Goal: Information Seeking & Learning: Learn about a topic

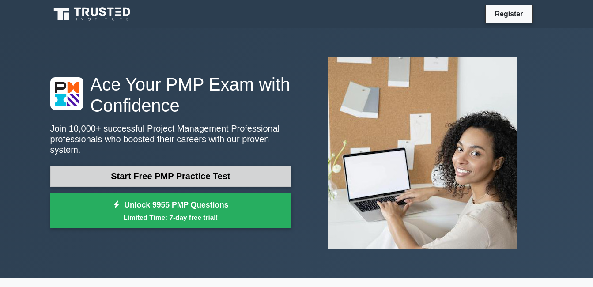
click at [200, 168] on link "Start Free PMP Practice Test" at bounding box center [170, 176] width 241 height 21
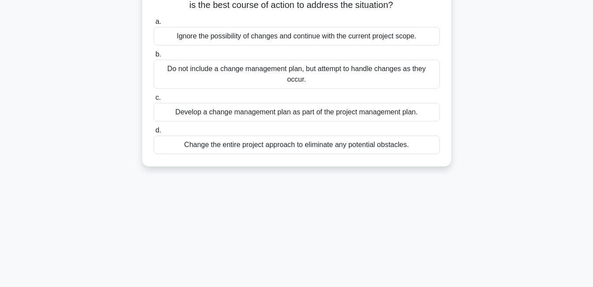
scroll to position [88, 0]
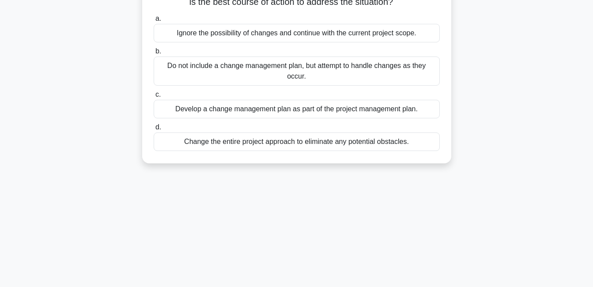
click at [274, 110] on div "Develop a change management plan as part of the project management plan." at bounding box center [297, 109] width 286 height 19
click at [154, 98] on input "c. Develop a change management plan as part of the project management plan." at bounding box center [154, 95] width 0 height 6
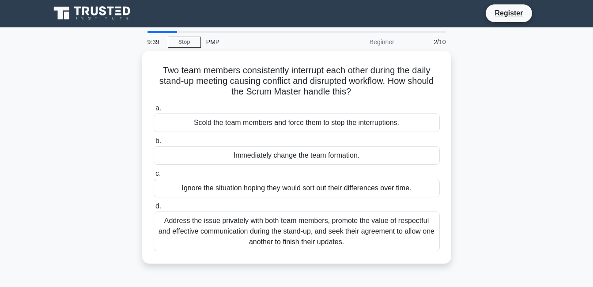
scroll to position [0, 0]
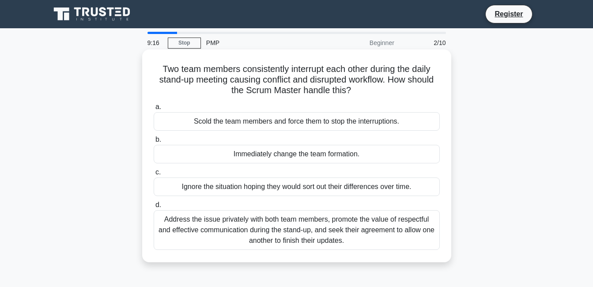
click at [303, 227] on div "Address the issue privately with both team members, promote the value of respec…" at bounding box center [297, 230] width 286 height 40
click at [154, 208] on input "d. Address the issue privately with both team members, promote the value of res…" at bounding box center [154, 205] width 0 height 6
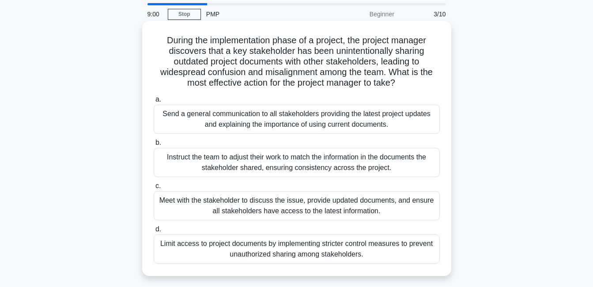
scroll to position [44, 0]
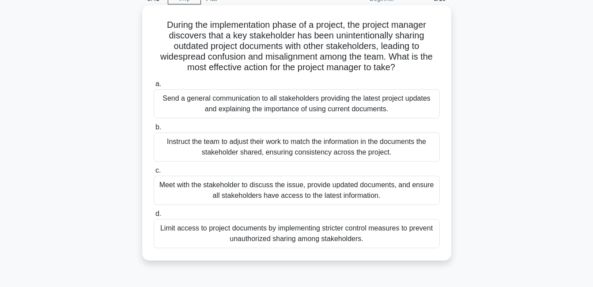
click at [332, 101] on div "Send a general communication to all stakeholders providing the latest project u…" at bounding box center [297, 103] width 286 height 29
click at [154, 87] on input "a. Send a general communication to all stakeholders providing the latest projec…" at bounding box center [154, 84] width 0 height 6
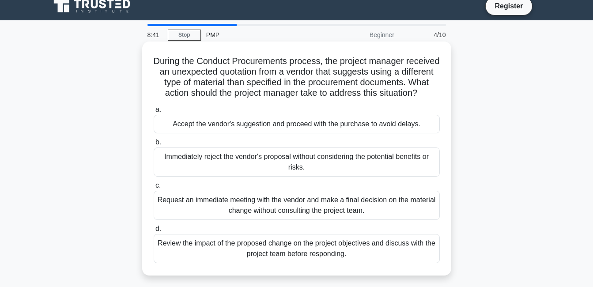
scroll to position [0, 0]
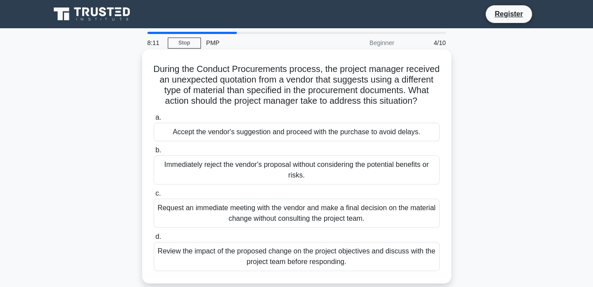
click at [343, 220] on div "Request an immediate meeting with the vendor and make a final decision on the m…" at bounding box center [297, 213] width 286 height 29
click at [154, 196] on input "c. Request an immediate meeting with the vendor and make a final decision on th…" at bounding box center [154, 194] width 0 height 6
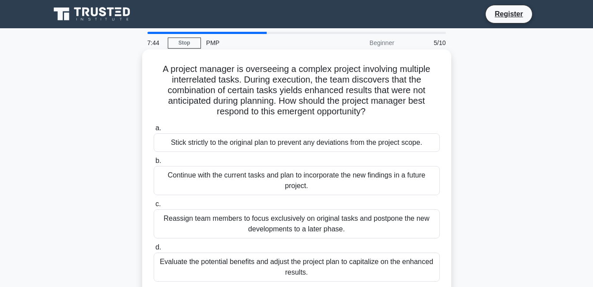
scroll to position [44, 0]
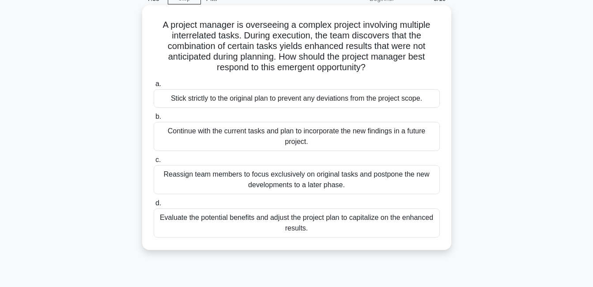
click at [310, 224] on div "Evaluate the potential benefits and adjust the project plan to capitalize on th…" at bounding box center [297, 222] width 286 height 29
click at [154, 206] on input "d. Evaluate the potential benefits and adjust the project plan to capitalize on…" at bounding box center [154, 203] width 0 height 6
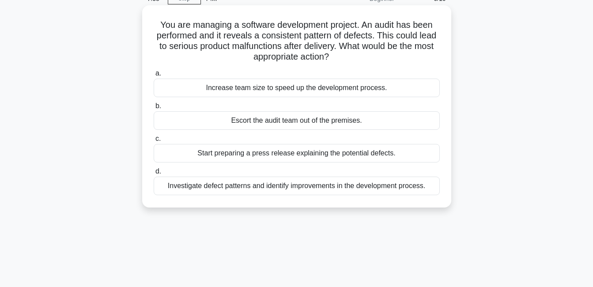
scroll to position [0, 0]
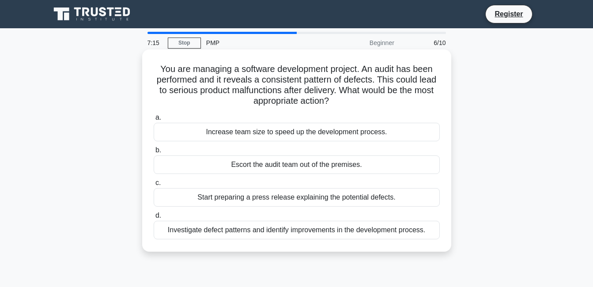
click at [334, 237] on div "Investigate defect patterns and identify improvements in the development proces…" at bounding box center [297, 230] width 286 height 19
click at [154, 219] on input "d. Investigate defect patterns and identify improvements in the development pro…" at bounding box center [154, 216] width 0 height 6
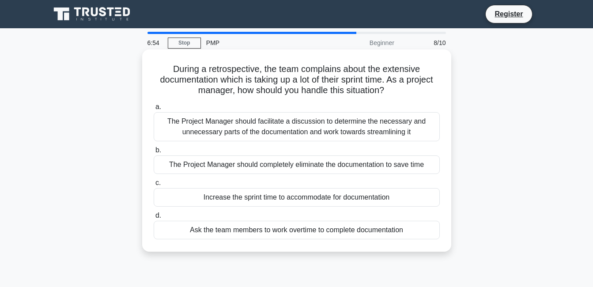
click at [305, 139] on div "The Project Manager should facilitate a discussion to determine the necessary a…" at bounding box center [297, 126] width 286 height 29
click at [154, 110] on input "a. The Project Manager should facilitate a discussion to determine the necessar…" at bounding box center [154, 107] width 0 height 6
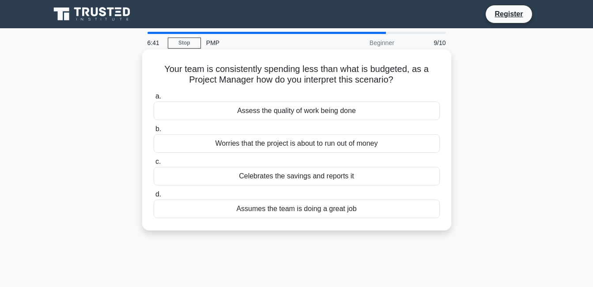
click at [301, 112] on div "Assess the quality of work being done" at bounding box center [297, 111] width 286 height 19
click at [154, 99] on input "a. Assess the quality of work being done" at bounding box center [154, 97] width 0 height 6
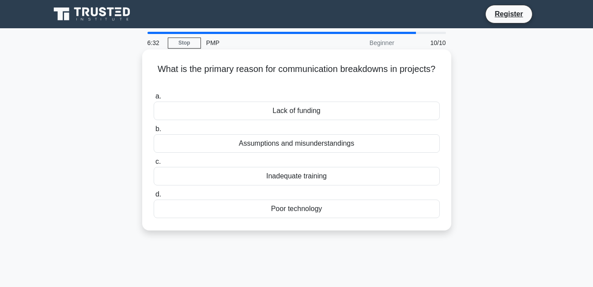
click at [320, 146] on div "Assumptions and misunderstandings" at bounding box center [297, 143] width 286 height 19
click at [154, 132] on input "b. Assumptions and misunderstandings" at bounding box center [154, 129] width 0 height 6
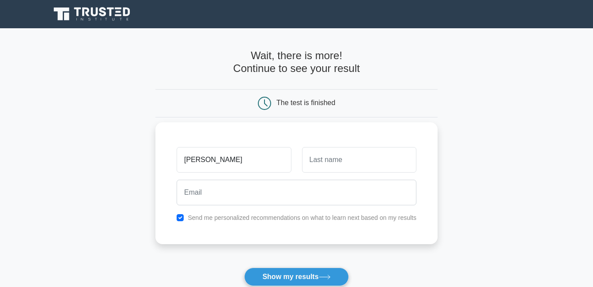
type input "[PERSON_NAME]"
click at [343, 161] on input "text" at bounding box center [359, 160] width 114 height 26
type input "ALABATA"
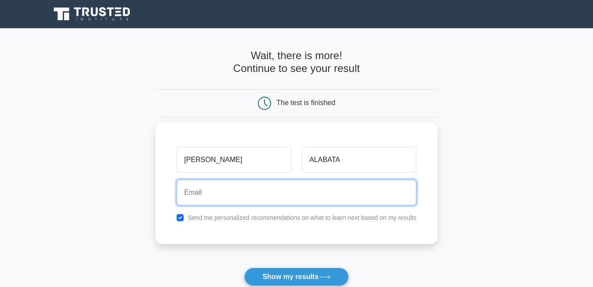
click at [203, 185] on input "email" at bounding box center [297, 193] width 240 height 26
type input "loraine.alabata@yahoo.com"
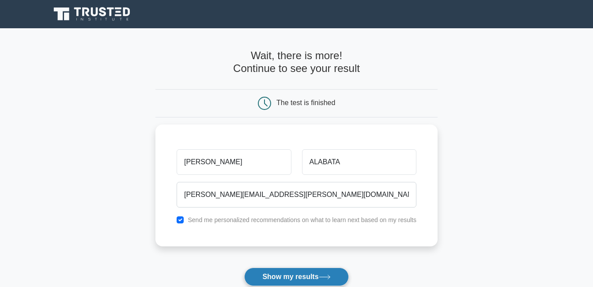
click at [303, 278] on button "Show my results" at bounding box center [296, 277] width 104 height 19
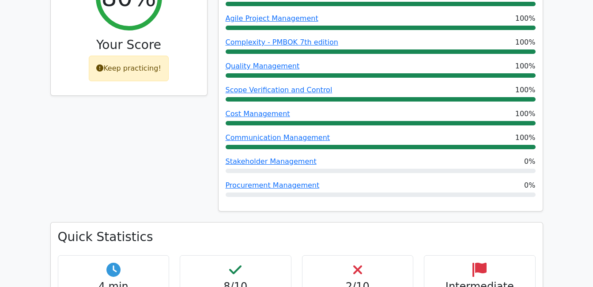
scroll to position [309, 0]
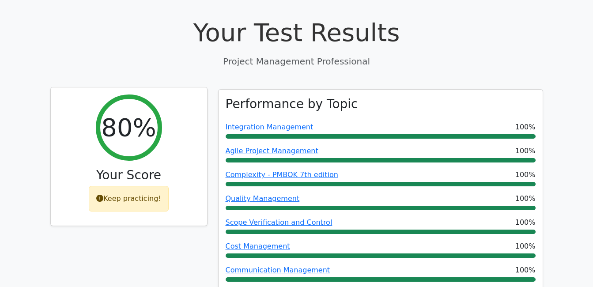
click at [106, 113] on h2 "80%" at bounding box center [128, 128] width 55 height 30
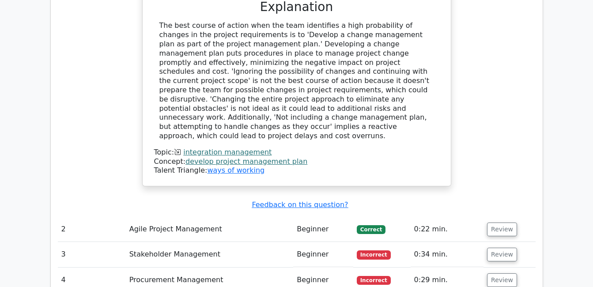
scroll to position [934, 0]
